Goal: Task Accomplishment & Management: Manage account settings

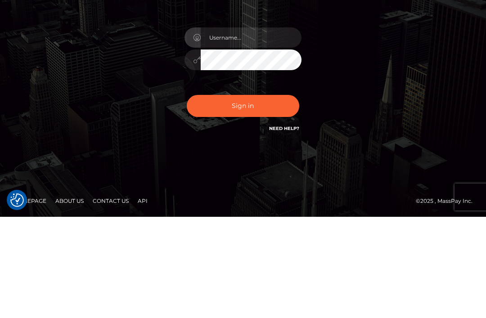
click at [270, 196] on button "Sign in" at bounding box center [243, 207] width 112 height 22
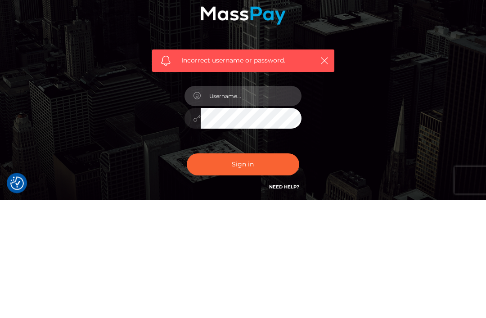
click at [260, 204] on input "text" at bounding box center [251, 214] width 101 height 20
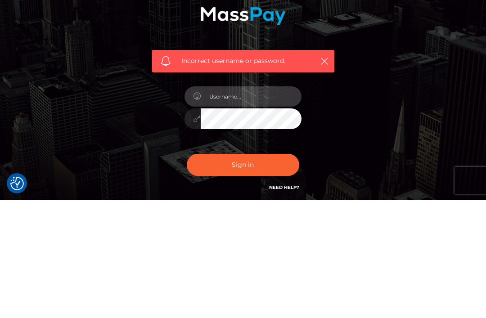
click at [269, 204] on input "text" at bounding box center [251, 214] width 101 height 20
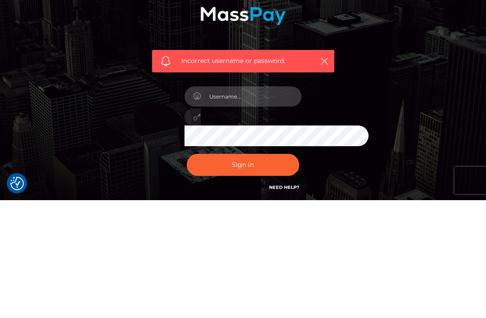
scroll to position [75, 0]
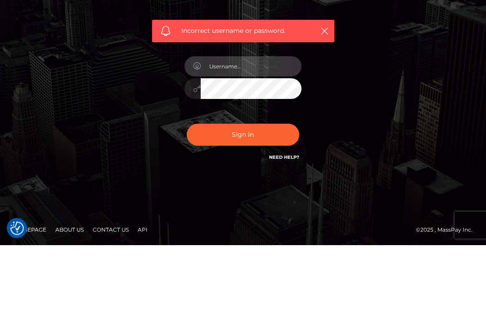
type input "6"
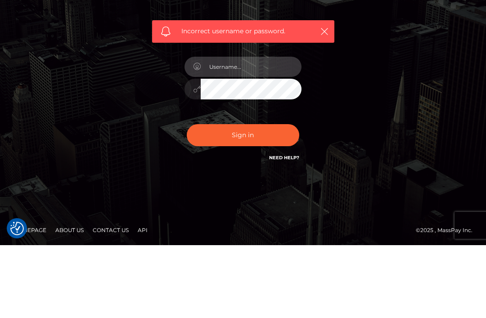
click at [251, 130] on input "text" at bounding box center [251, 140] width 101 height 20
click at [245, 130] on input "text" at bounding box center [251, 140] width 101 height 20
type input "h"
type input "n"
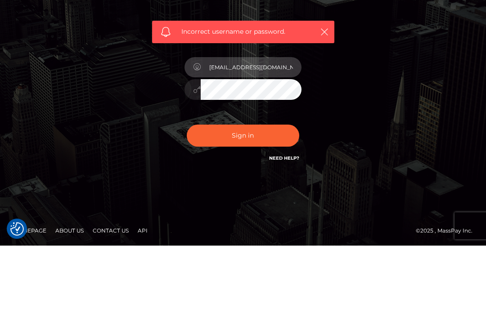
type input "[EMAIL_ADDRESS][DOMAIN_NAME]"
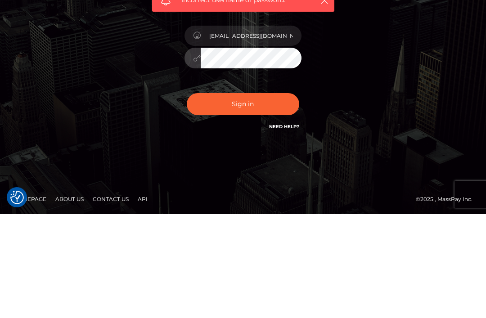
click at [252, 197] on button "Sign in" at bounding box center [243, 208] width 112 height 22
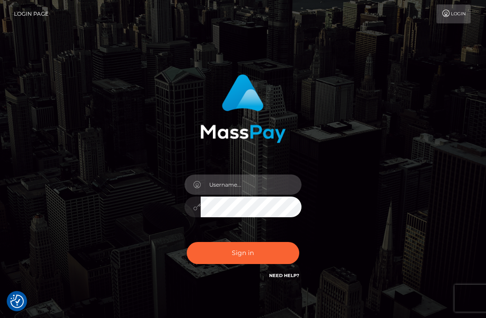
scroll to position [101, 0]
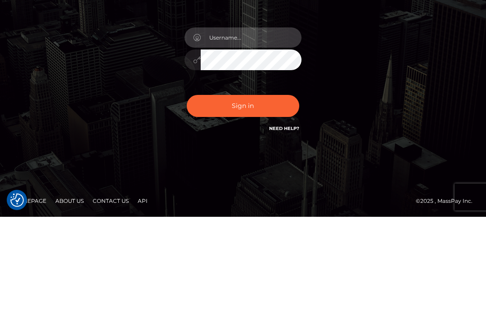
type input "info@6352spa.com"
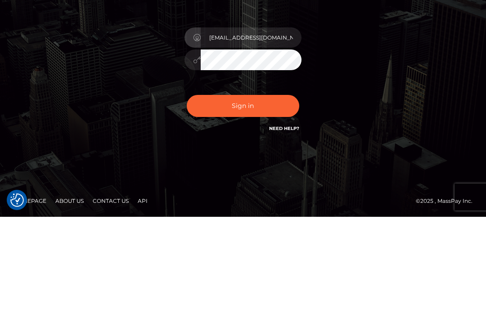
scroll to position [45, 0]
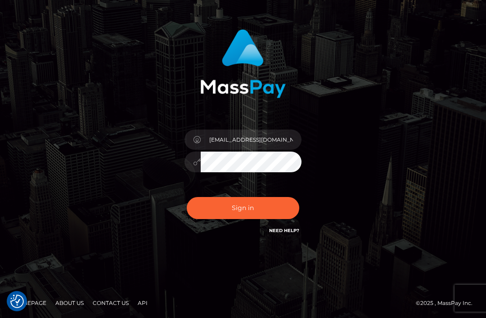
click at [268, 214] on button "Sign in" at bounding box center [243, 208] width 112 height 22
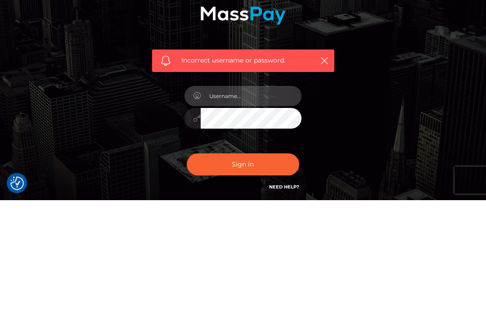
click at [254, 204] on input "text" at bounding box center [251, 214] width 101 height 20
click at [272, 204] on input "text" at bounding box center [251, 214] width 101 height 20
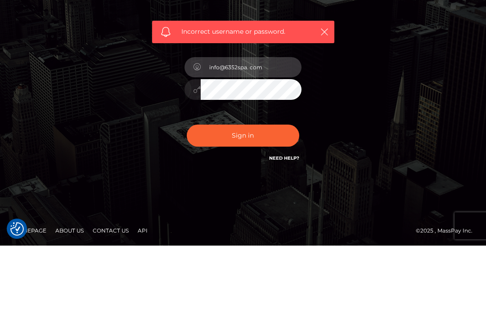
type input "info@6352spa. com"
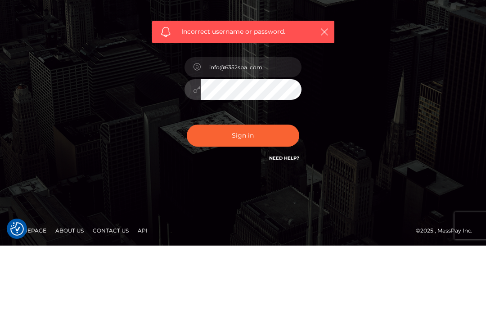
click at [242, 197] on button "Sign in" at bounding box center [243, 208] width 112 height 22
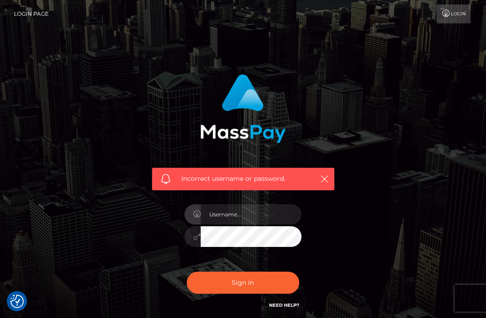
scroll to position [5, 0]
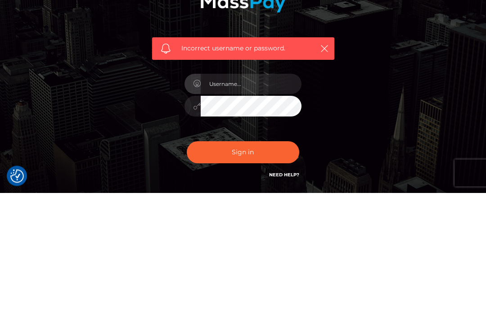
click at [269, 199] on input "text" at bounding box center [251, 209] width 101 height 20
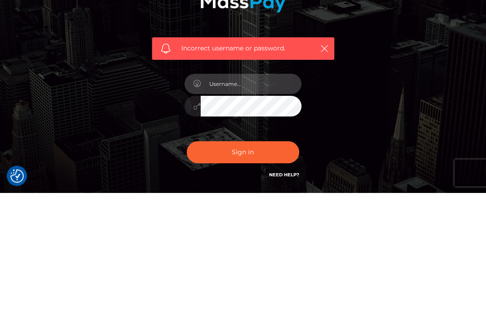
type input "[EMAIL_ADDRESS][DOMAIN_NAME]"
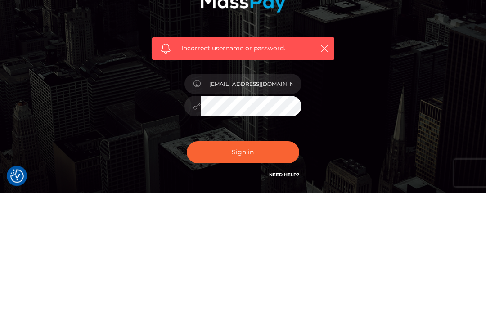
scroll to position [75, 0]
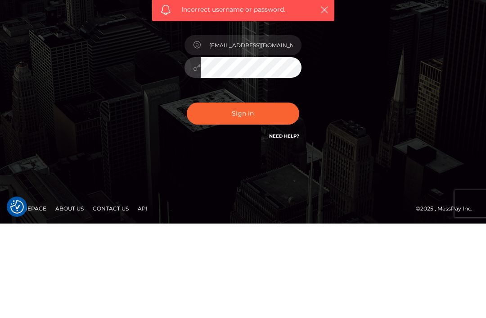
click at [248, 197] on button "Sign in" at bounding box center [243, 208] width 112 height 22
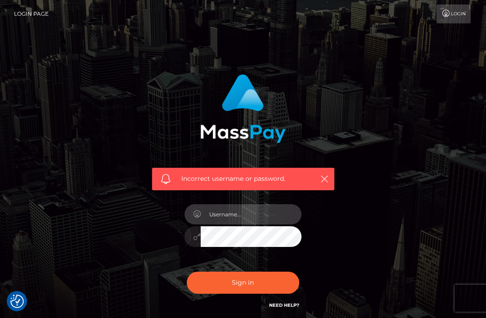
scroll to position [5, 0]
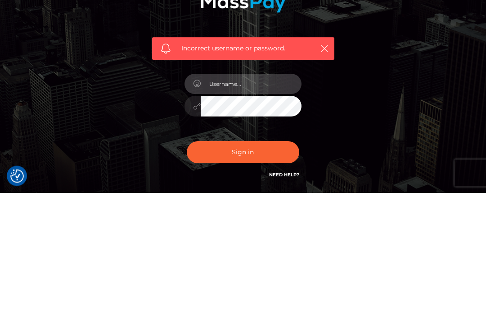
type input "info@6352spa.com"
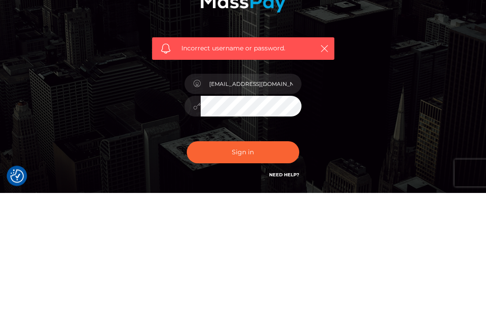
scroll to position [75, 0]
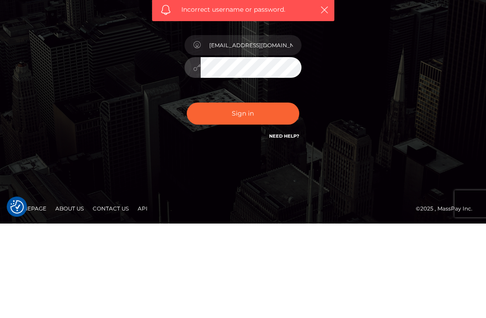
click at [251, 197] on button "Sign in" at bounding box center [243, 208] width 112 height 22
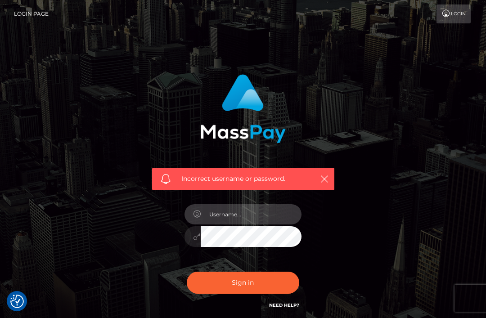
scroll to position [5, 0]
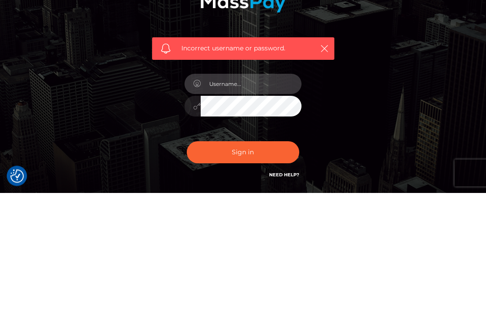
click at [267, 199] on input "text" at bounding box center [251, 209] width 101 height 20
click at [259, 199] on input "text" at bounding box center [251, 209] width 101 height 20
type input "[EMAIL_ADDRESS][DOMAIN_NAME]"
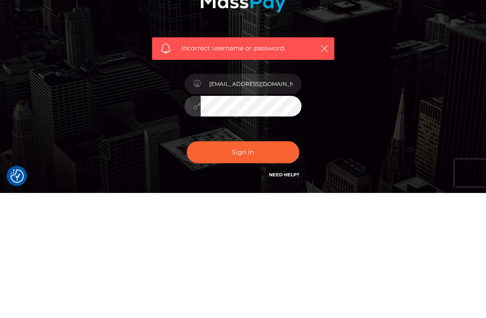
click at [242, 267] on button "Sign in" at bounding box center [243, 278] width 112 height 22
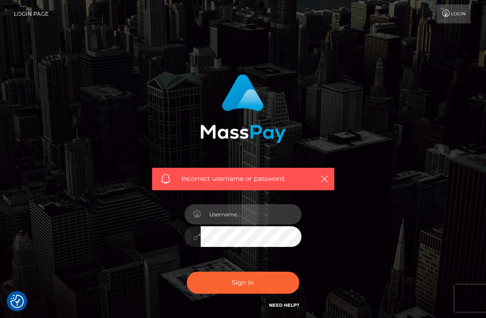
scroll to position [5, 0]
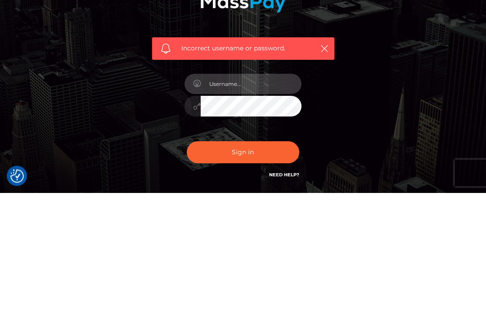
click at [250, 199] on input "text" at bounding box center [251, 209] width 101 height 20
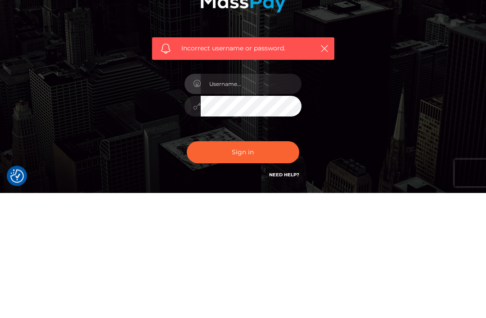
click at [341, 83] on div "Incorrect username or password." at bounding box center [243, 188] width 196 height 250
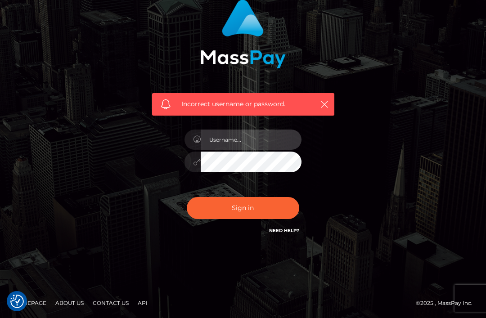
click at [271, 134] on input "text" at bounding box center [251, 140] width 101 height 20
type input "info@6352spa.com"
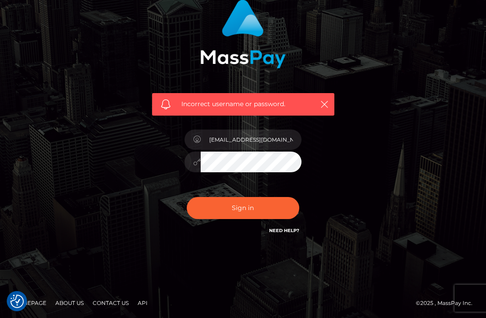
click at [243, 216] on button "Sign in" at bounding box center [243, 208] width 112 height 22
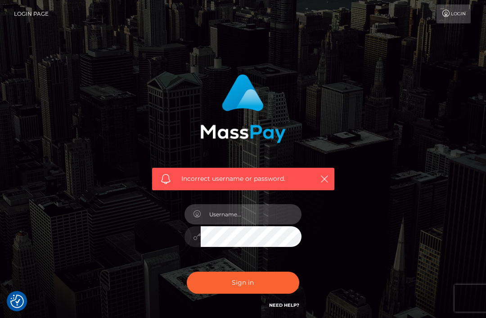
scroll to position [5, 0]
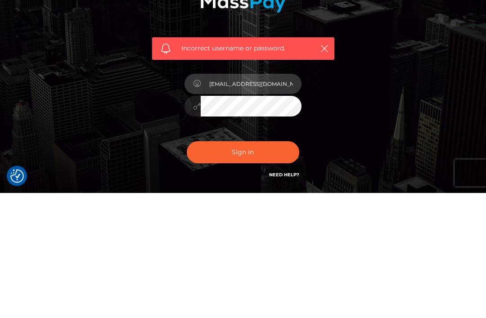
type input "[EMAIL_ADDRESS][DOMAIN_NAME]"
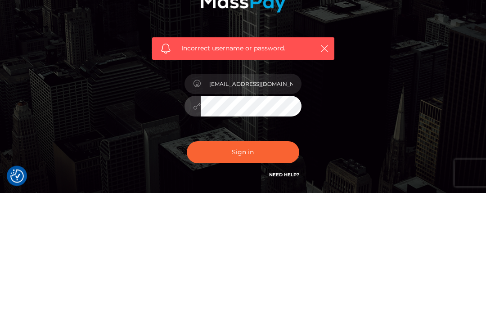
click at [410, 107] on div "Incorrect username or password. [EMAIL_ADDRESS][DOMAIN_NAME]" at bounding box center [243, 192] width 432 height 259
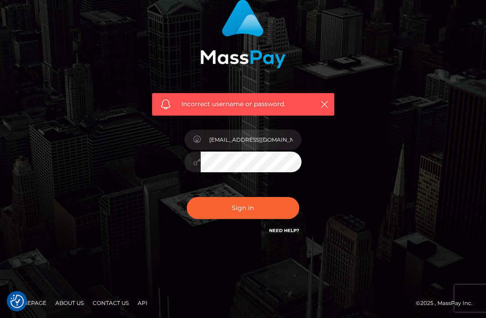
click at [245, 208] on button "Sign in" at bounding box center [243, 208] width 112 height 22
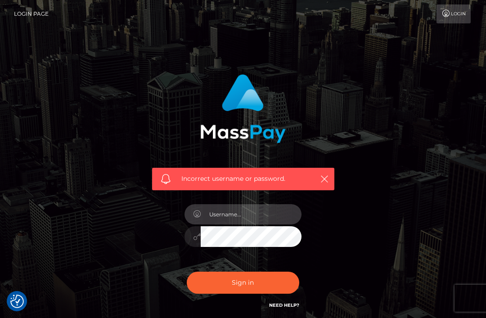
scroll to position [5, 0]
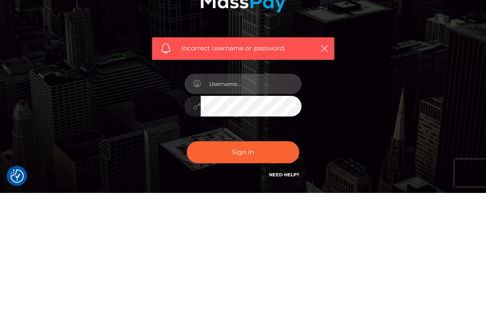
click at [260, 199] on input "text" at bounding box center [251, 209] width 101 height 20
type input "[EMAIL_ADDRESS][DOMAIN_NAME]"
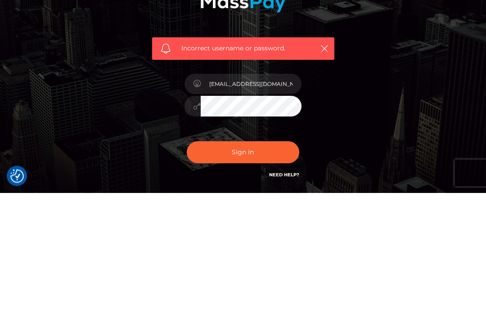
scroll to position [75, 0]
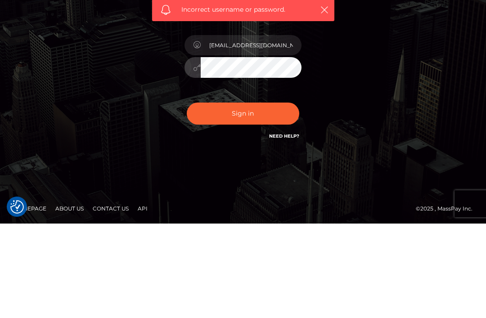
click at [256, 197] on button "Sign in" at bounding box center [243, 208] width 112 height 22
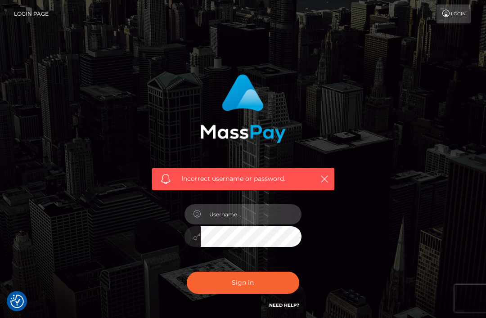
scroll to position [5, 0]
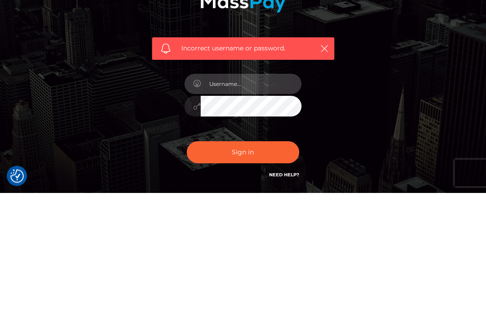
click at [264, 199] on input "text" at bounding box center [251, 209] width 101 height 20
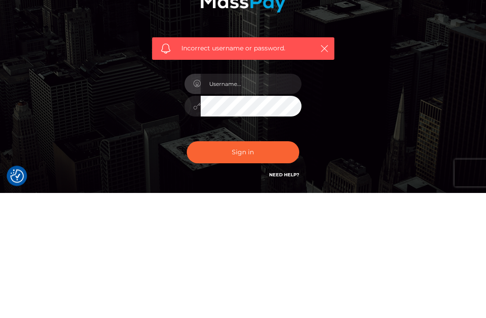
click at [346, 106] on div "Incorrect username or password." at bounding box center [243, 192] width 209 height 259
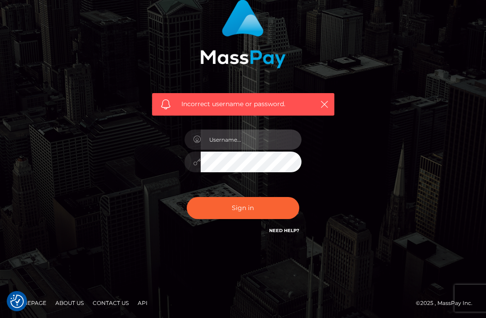
click at [247, 140] on input "text" at bounding box center [251, 140] width 101 height 20
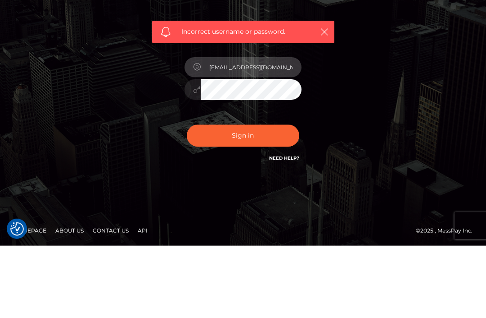
type input "info@6352spa.com"
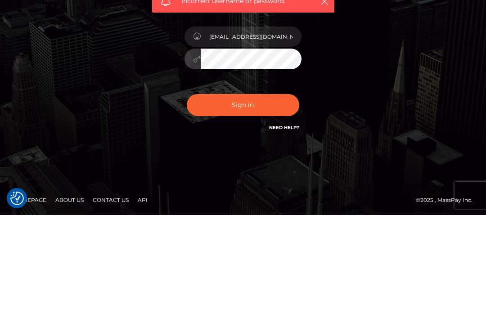
click at [260, 197] on button "Sign in" at bounding box center [243, 208] width 112 height 22
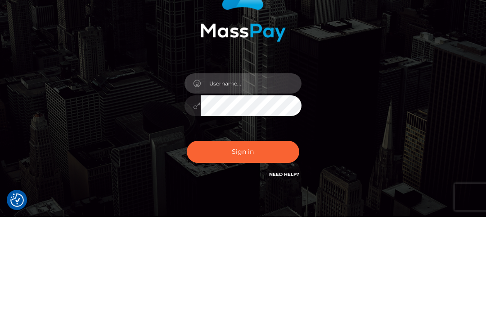
scroll to position [45, 0]
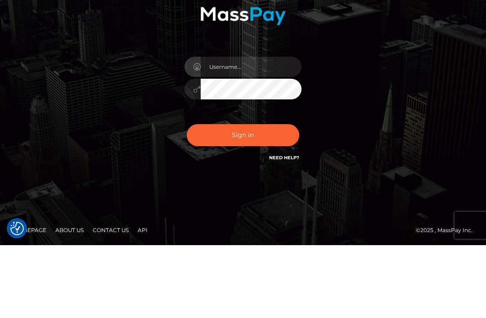
click at [243, 29] on img at bounding box center [242, 63] width 85 height 69
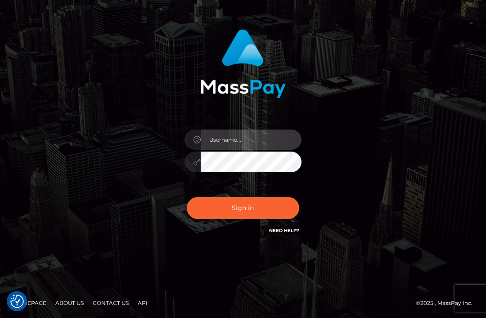
click at [260, 140] on input "text" at bounding box center [251, 140] width 101 height 20
